Goal: Transaction & Acquisition: Download file/media

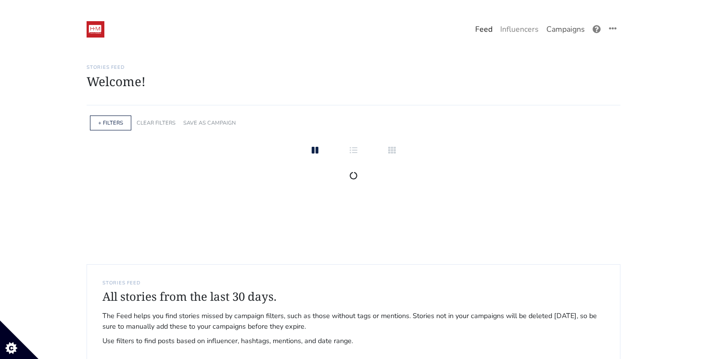
click at [554, 30] on link "Campaigns" at bounding box center [566, 29] width 46 height 19
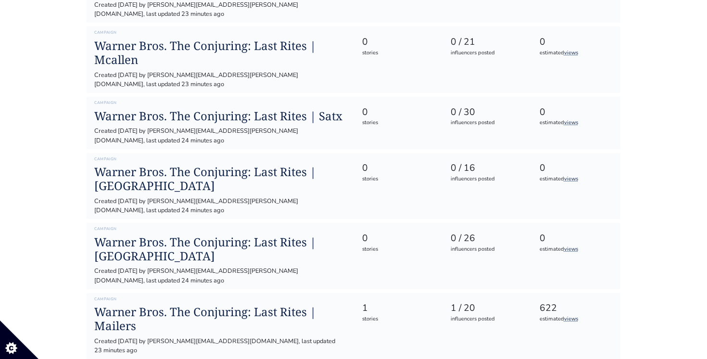
scroll to position [370, 0]
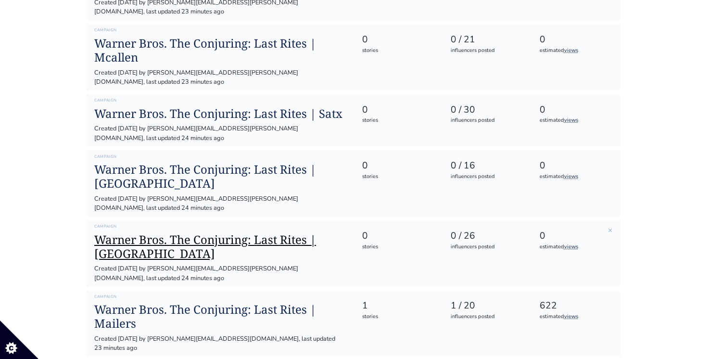
click at [200, 233] on h1 "Warner Bros. The Conjuring: Last Rites | [GEOGRAPHIC_DATA]" at bounding box center [220, 247] width 252 height 28
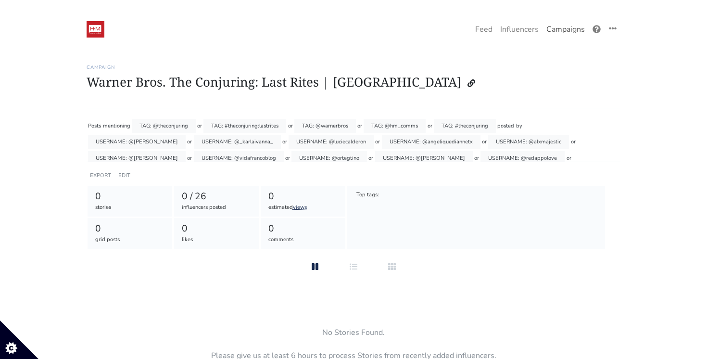
click at [554, 28] on link "Campaigns" at bounding box center [566, 29] width 46 height 19
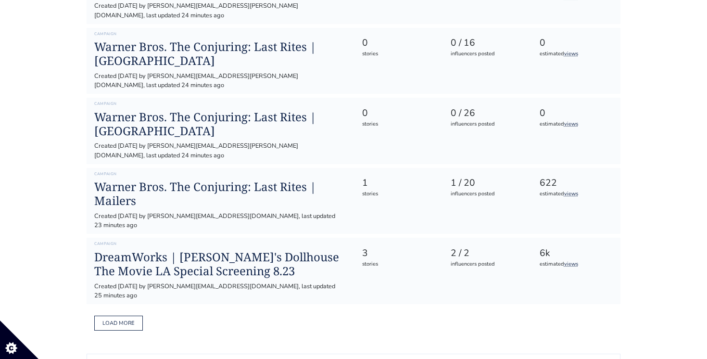
scroll to position [480, 0]
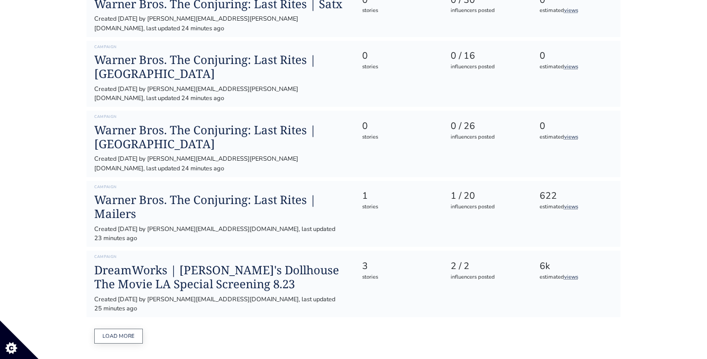
click at [118, 329] on button "Load more" at bounding box center [118, 336] width 49 height 15
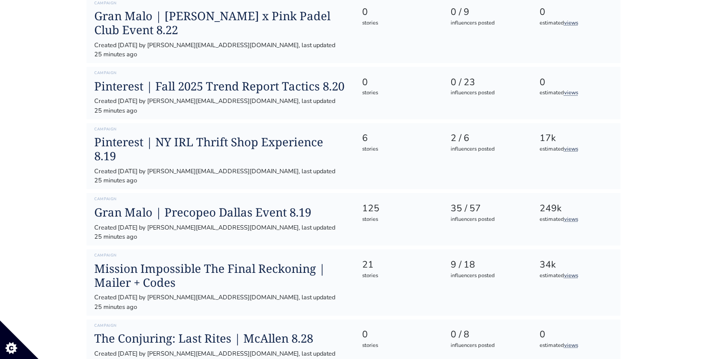
scroll to position [918, 0]
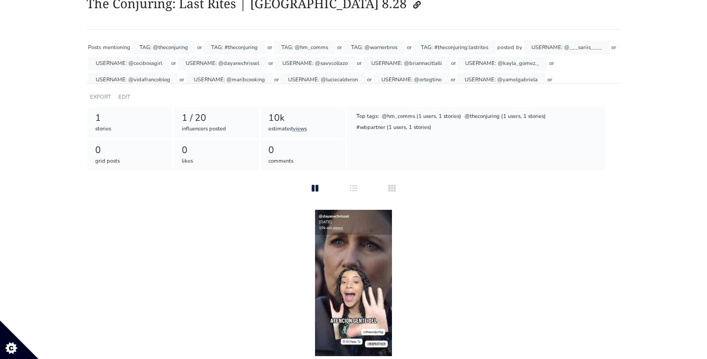
scroll to position [116, 0]
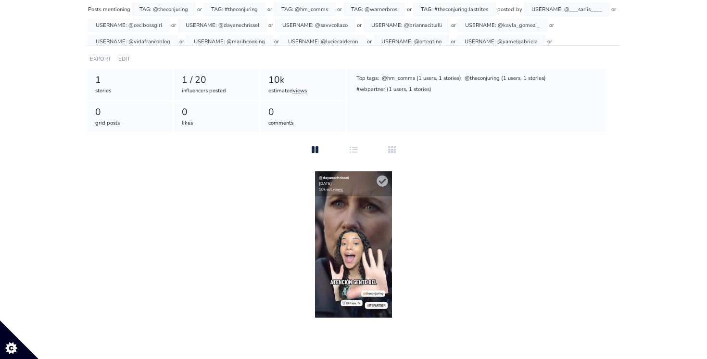
click at [358, 231] on img at bounding box center [353, 244] width 77 height 146
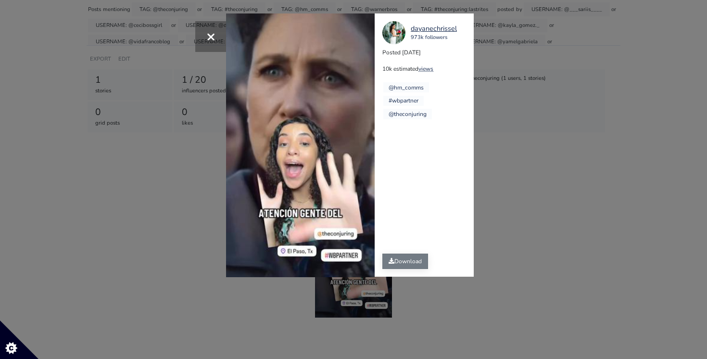
click at [404, 265] on link "Download" at bounding box center [405, 260] width 46 height 15
click at [533, 181] on div "× Your browser does not support HTML5 video. [GEOGRAPHIC_DATA] [DEMOGRAPHIC_DAT…" at bounding box center [353, 179] width 707 height 359
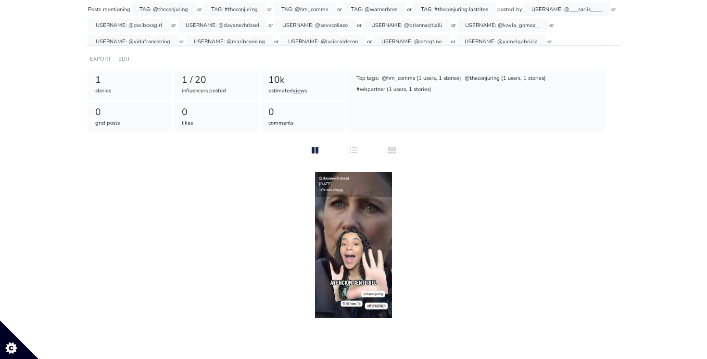
scroll to position [0, 0]
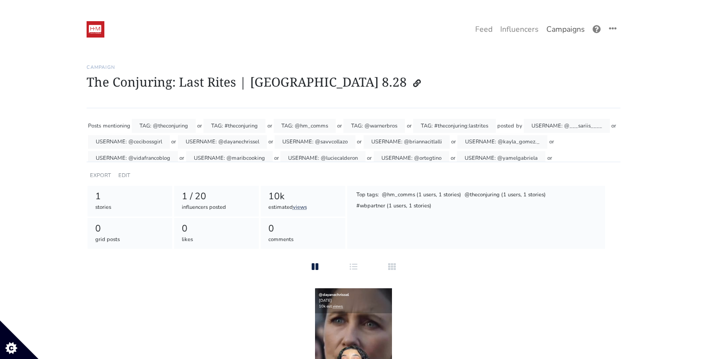
click at [558, 31] on link "Campaigns" at bounding box center [566, 29] width 46 height 19
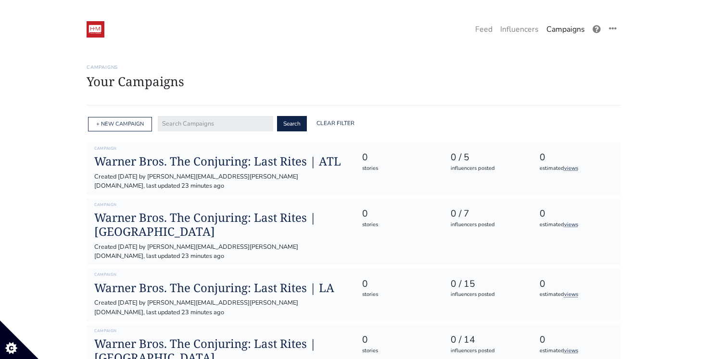
click at [105, 31] on div "One Campaign Feed Influencers Campaigns" at bounding box center [353, 29] width 548 height 20
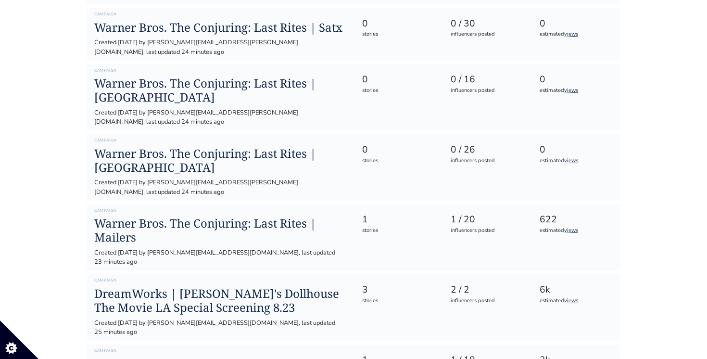
scroll to position [580, 0]
